Goal: Navigation & Orientation: Find specific page/section

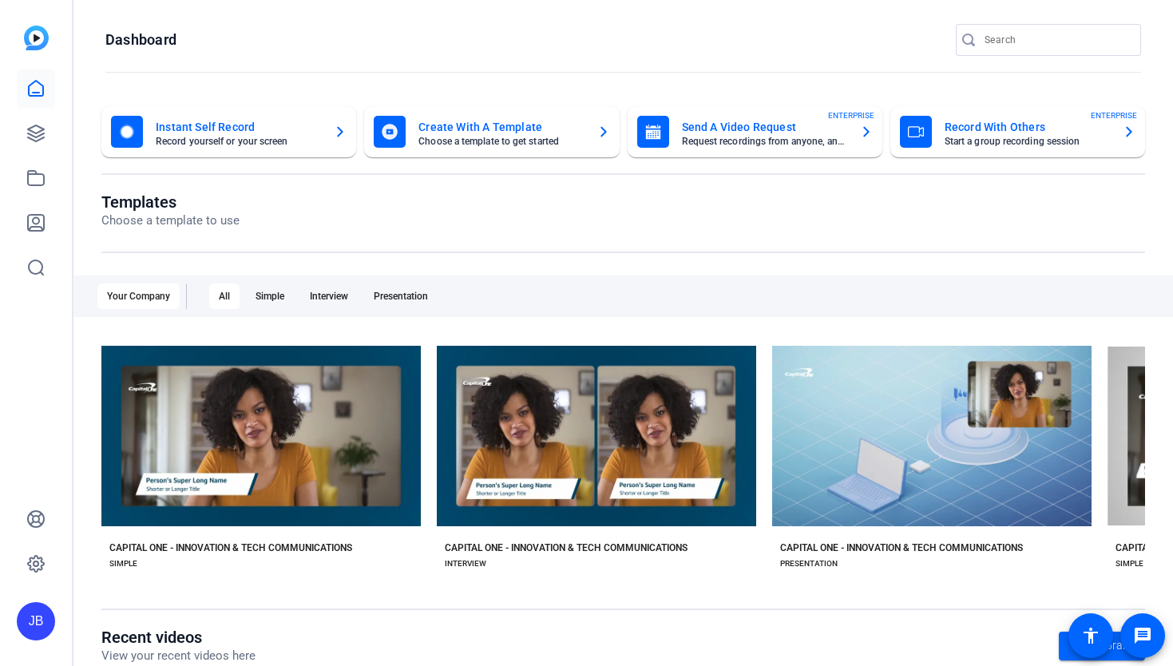
click at [240, 137] on mat-card-subtitle "Record yourself or your screen" at bounding box center [238, 142] width 165 height 10
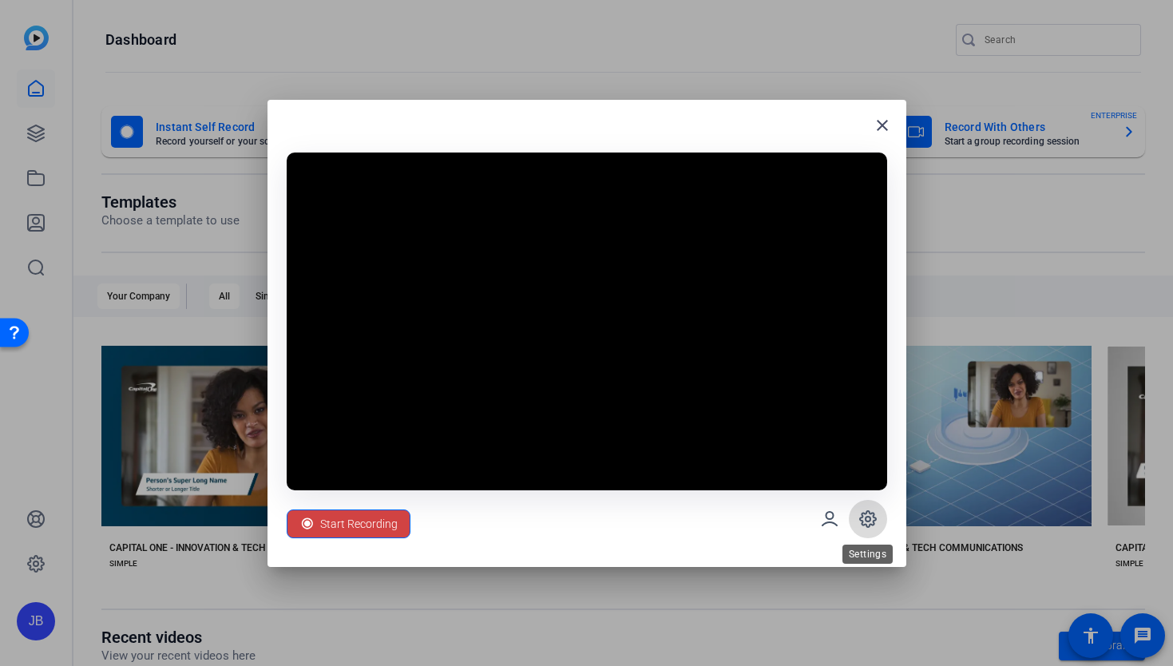
click at [871, 520] on icon at bounding box center [867, 518] width 19 height 19
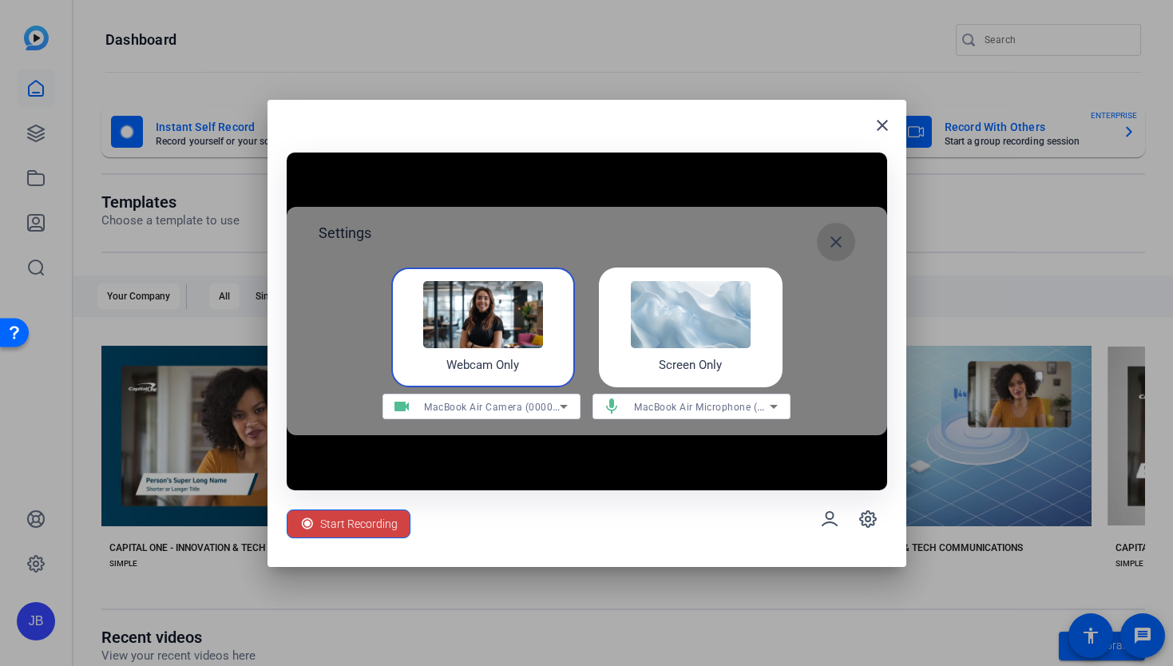
click at [838, 248] on mat-icon "close" at bounding box center [835, 241] width 19 height 19
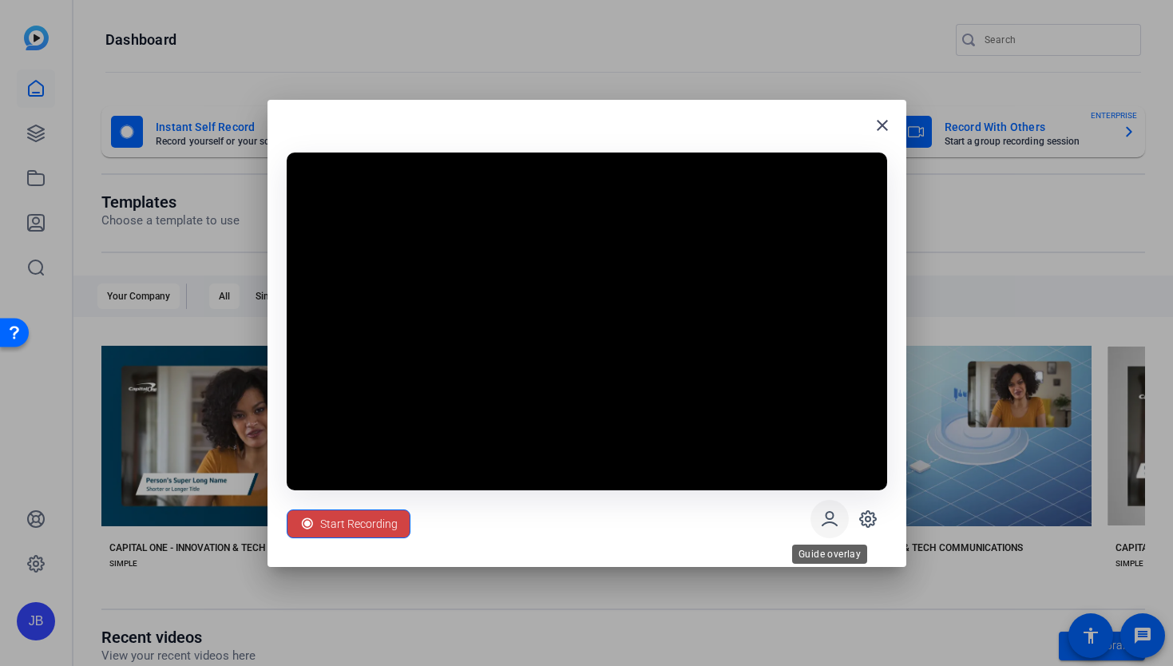
click at [834, 518] on icon at bounding box center [829, 518] width 19 height 19
click at [838, 519] on icon at bounding box center [829, 518] width 19 height 19
click at [882, 121] on mat-icon "close" at bounding box center [882, 125] width 19 height 19
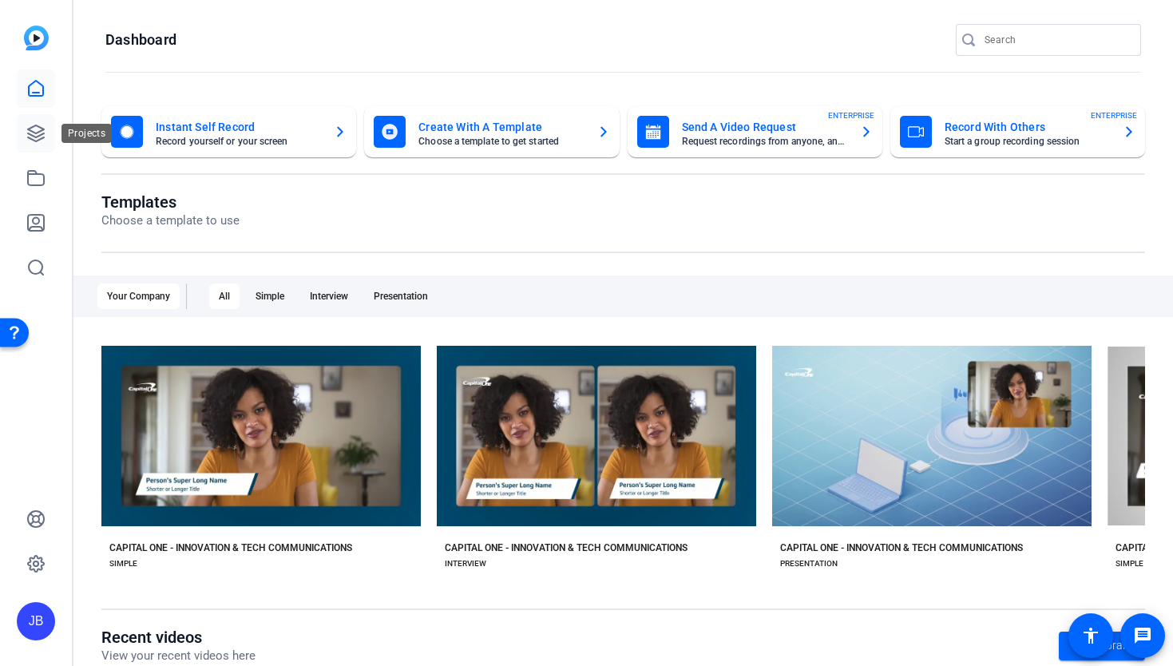
click at [38, 143] on link at bounding box center [36, 133] width 38 height 38
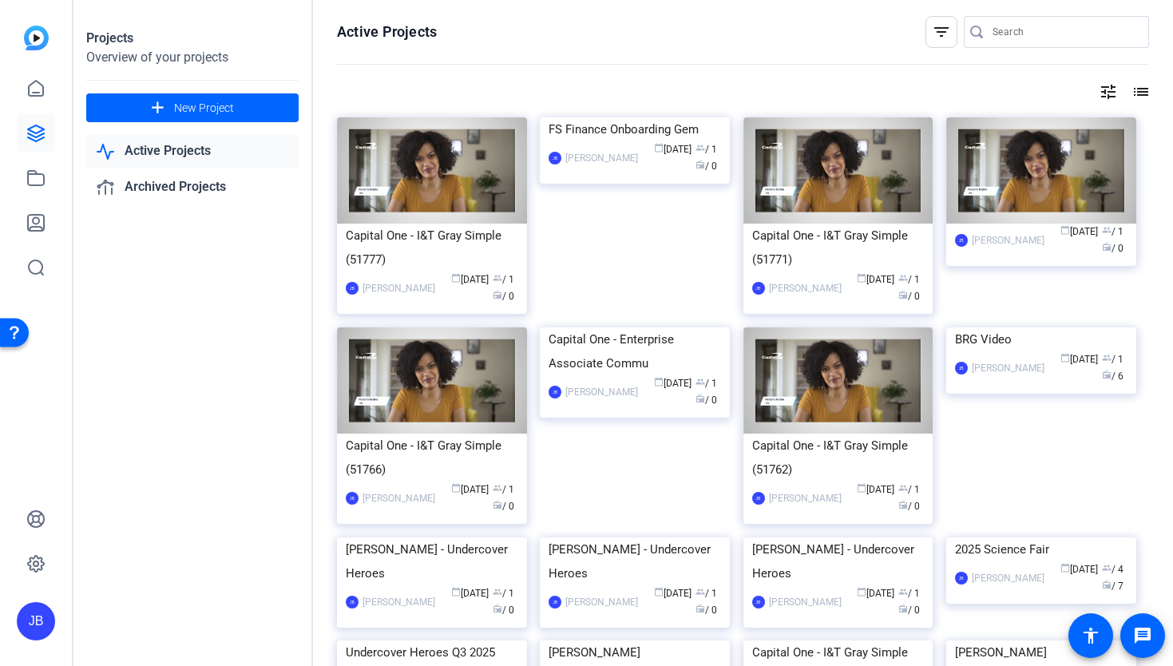
click at [170, 149] on link "Active Projects" at bounding box center [192, 151] width 212 height 33
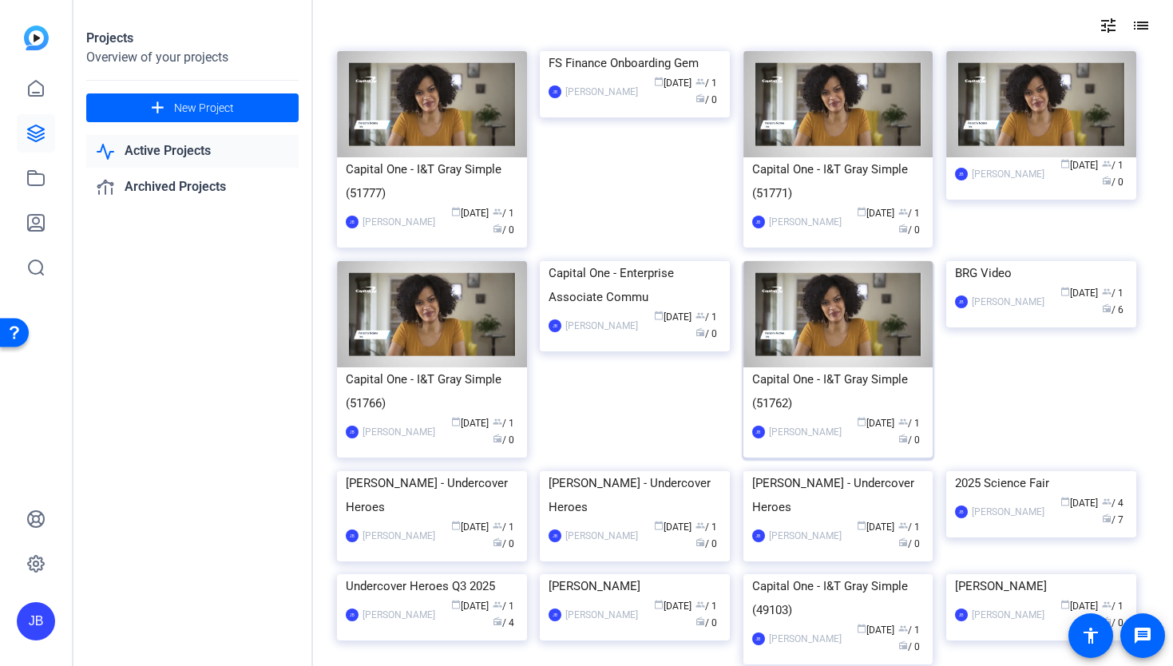
scroll to position [79, 0]
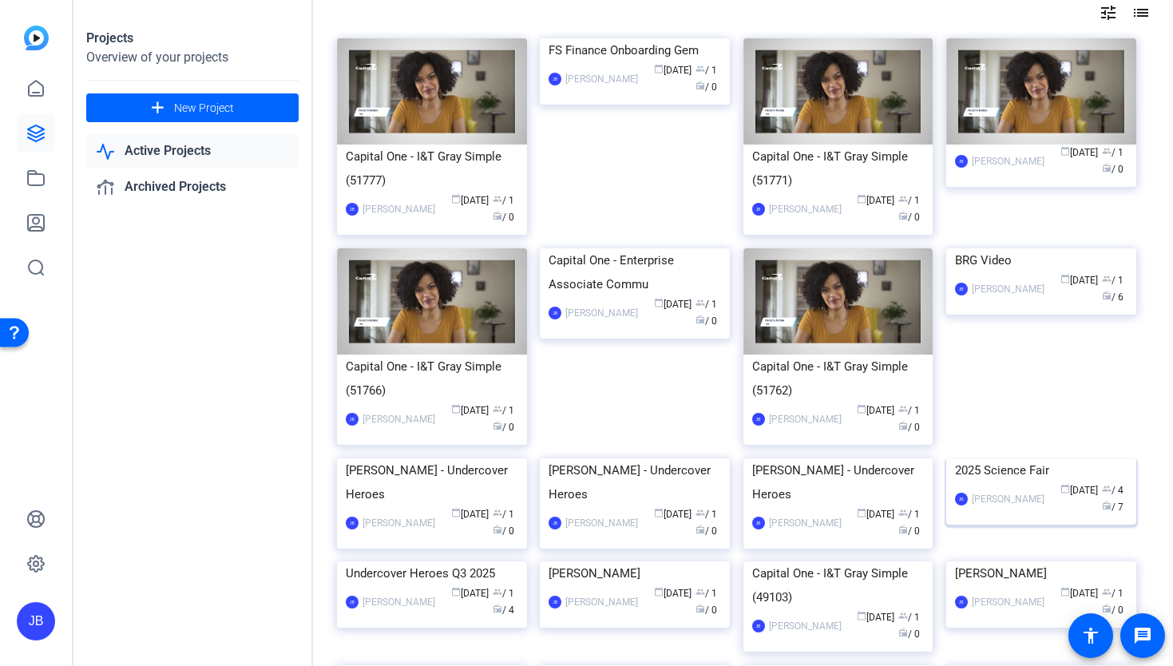
click at [992, 458] on img at bounding box center [1041, 458] width 190 height 0
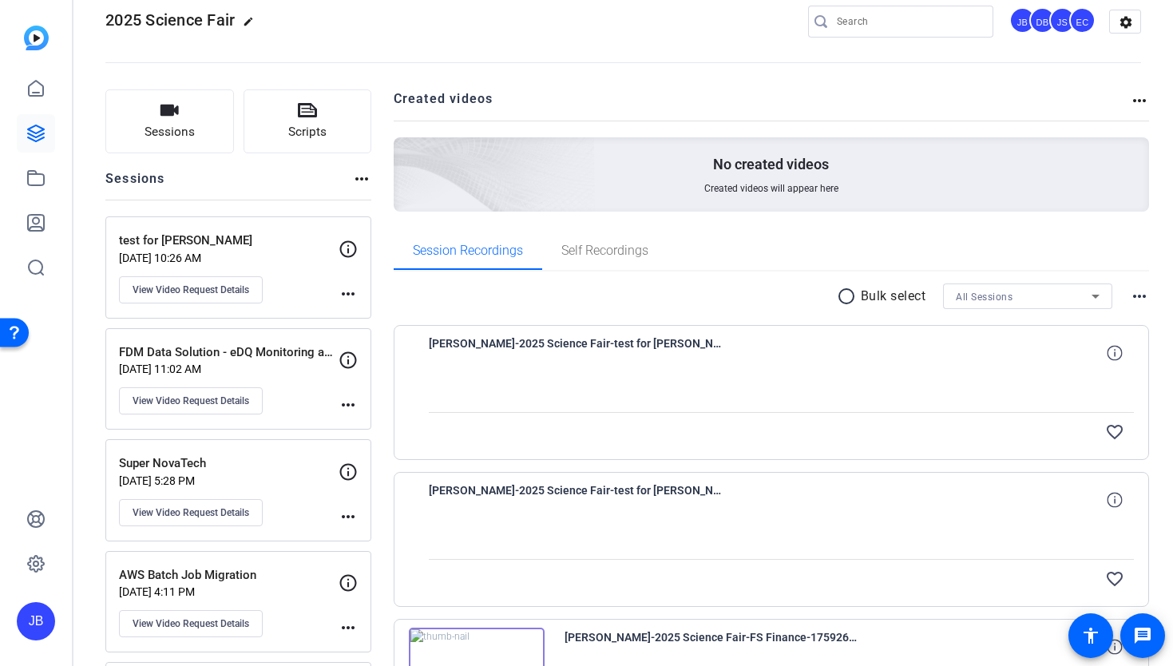
scroll to position [87, 0]
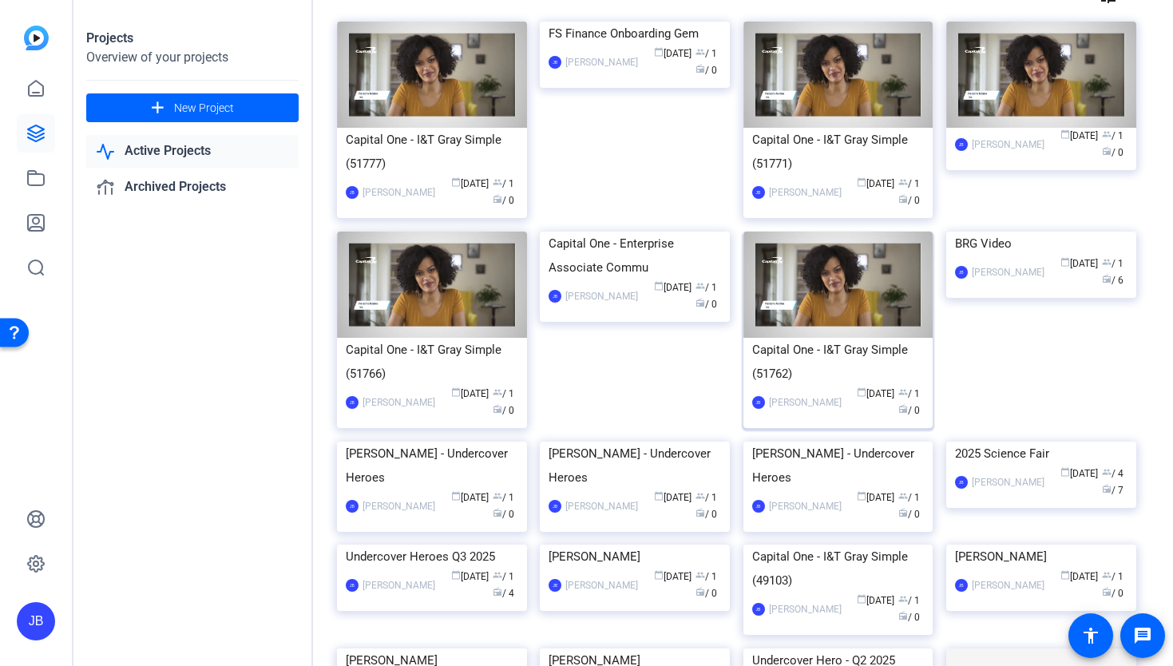
scroll to position [97, 0]
click at [1016, 288] on div "JB Jonathan Black calendar_today Oct 01 group / 1 radio / 6" at bounding box center [1041, 272] width 172 height 34
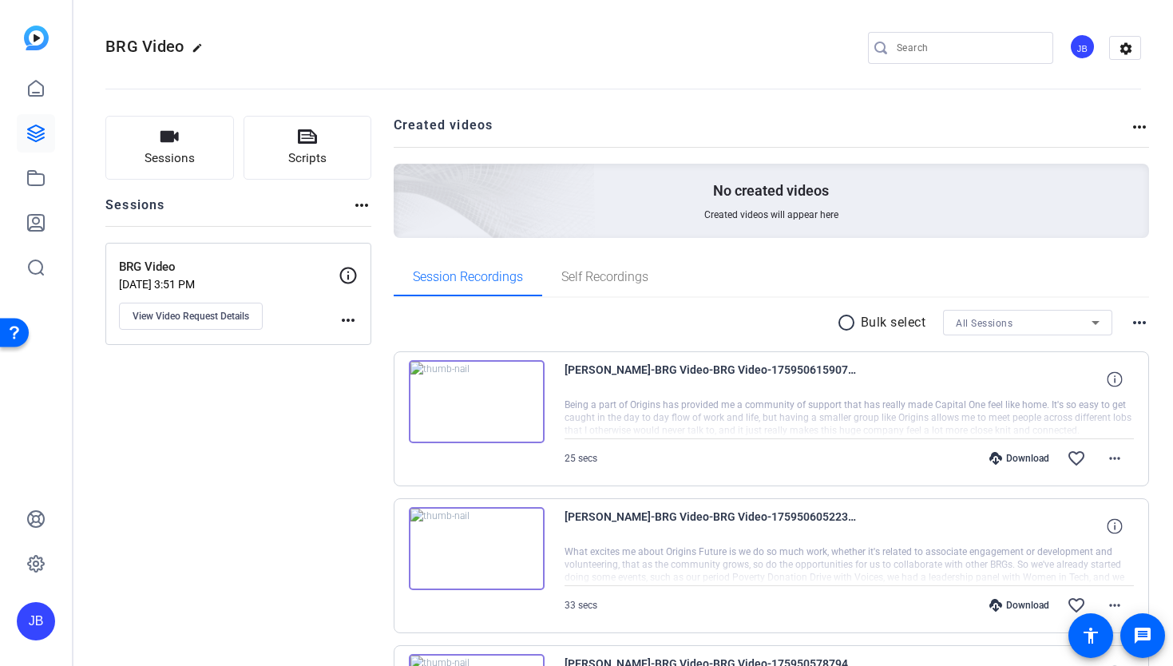
scroll to position [626, 0]
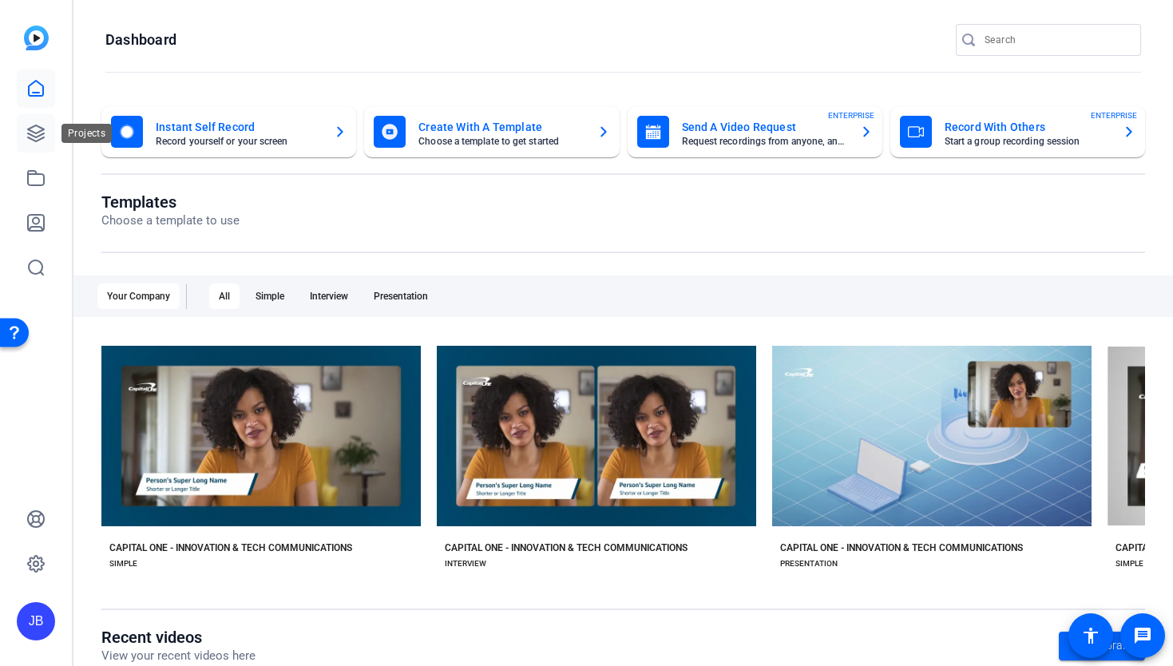
click at [35, 124] on icon at bounding box center [35, 133] width 19 height 19
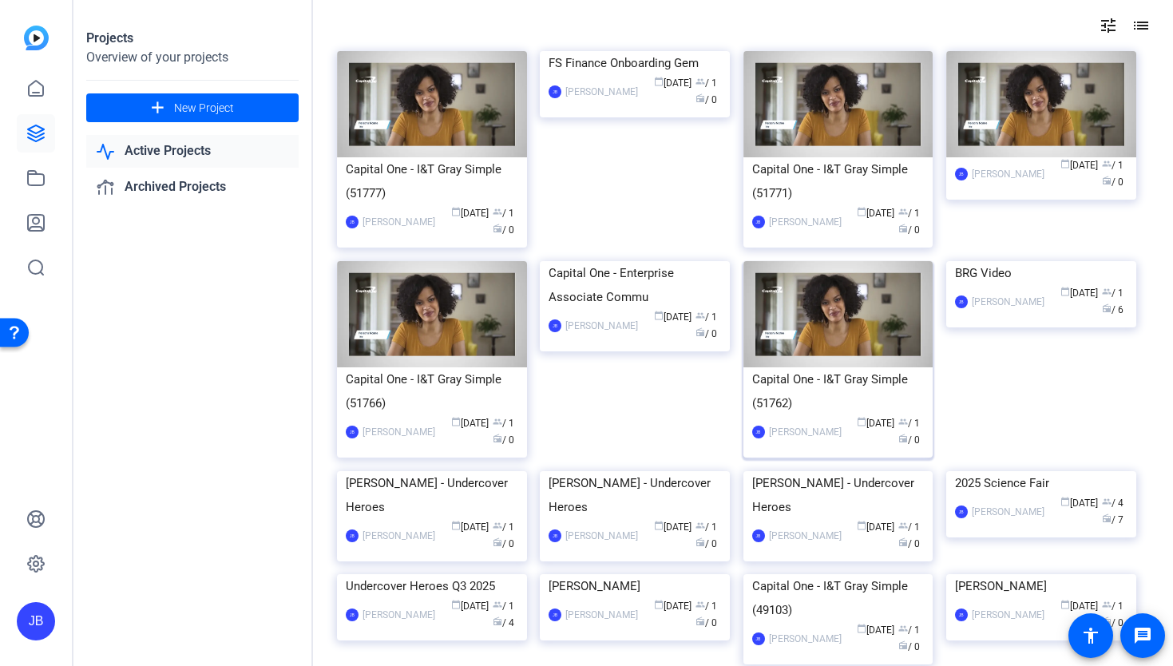
scroll to position [93, 0]
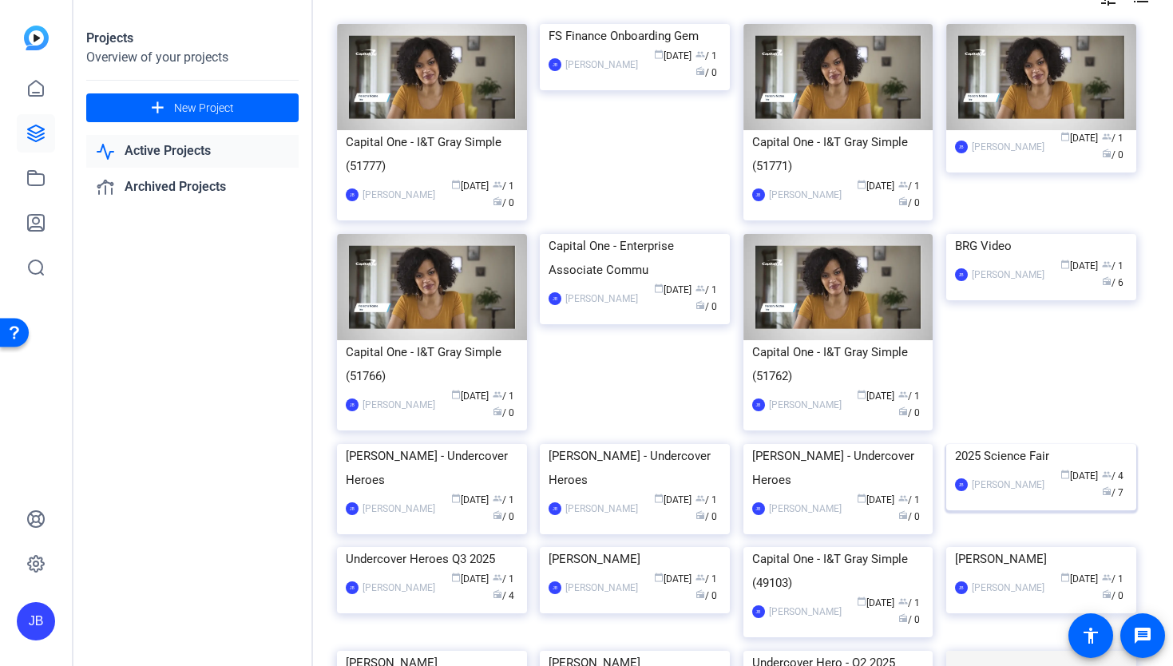
click at [985, 444] on img at bounding box center [1041, 444] width 190 height 0
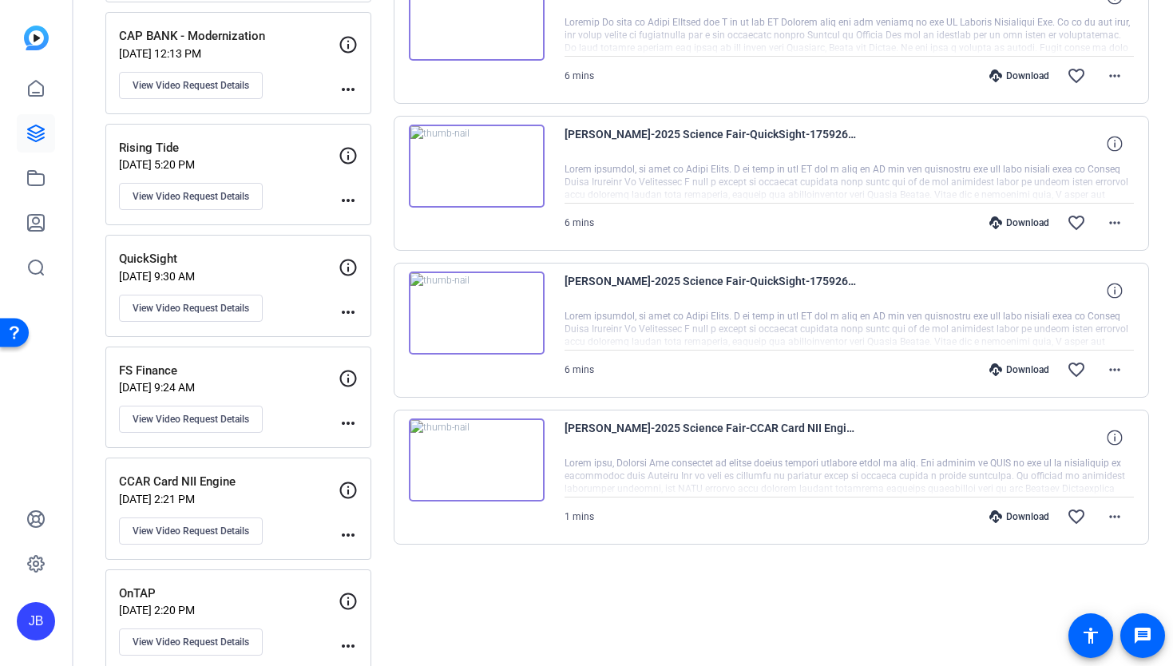
scroll to position [796, 0]
